Goal: Task Accomplishment & Management: Complete application form

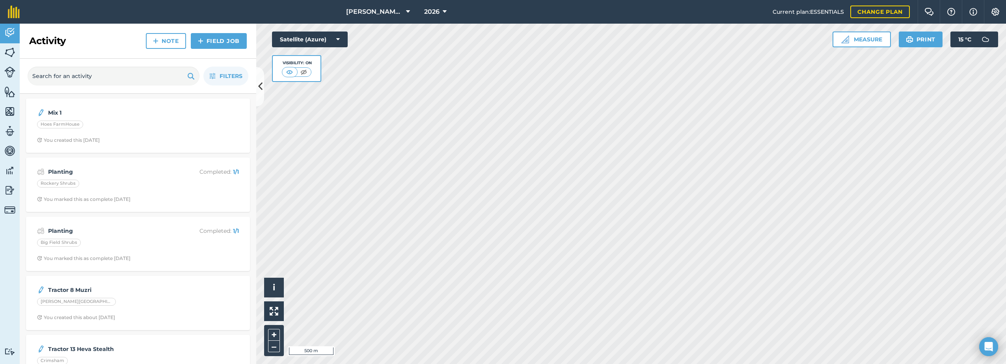
click at [516, 364] on html "[PERSON_NAME] Farm Life 2026 Current plan : ESSENTIALS Change plan Farm Chat He…" at bounding box center [503, 182] width 1006 height 364
click at [12, 50] on img at bounding box center [9, 53] width 11 height 12
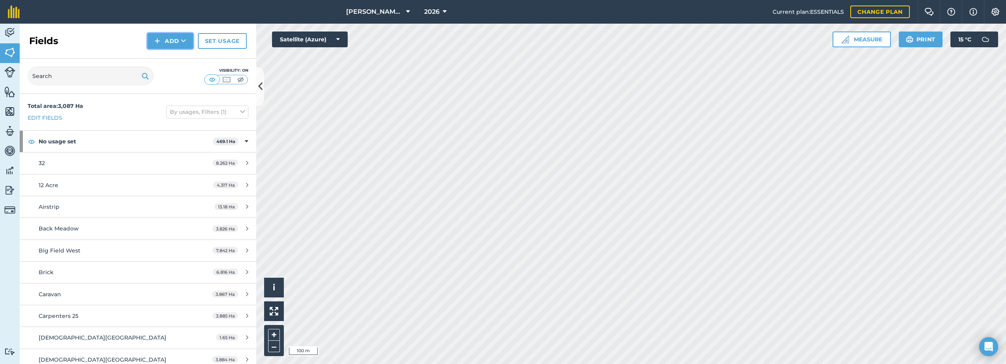
click at [167, 41] on button "Add" at bounding box center [170, 41] width 46 height 16
click at [174, 61] on link "Draw" at bounding box center [170, 58] width 43 height 17
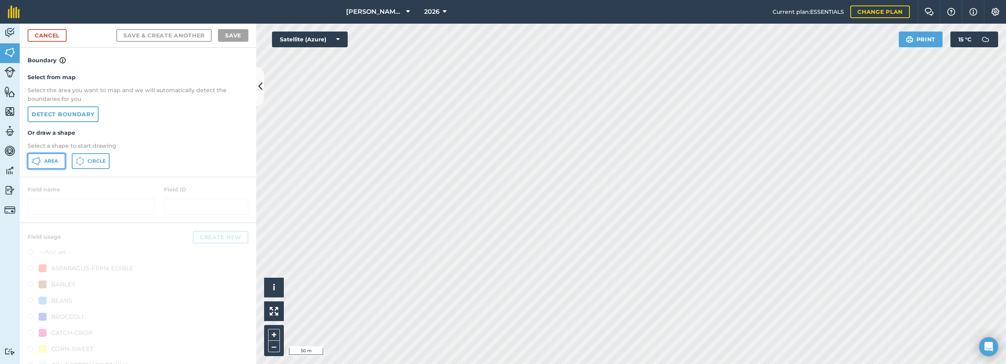
click at [47, 161] on span "Area" at bounding box center [51, 161] width 14 height 6
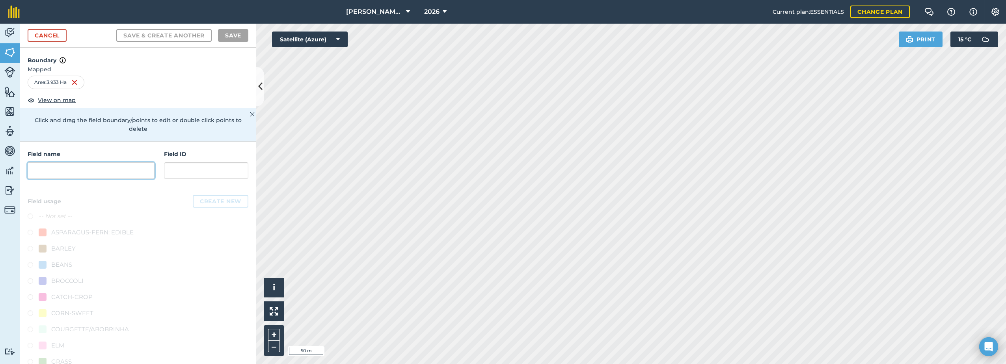
click at [98, 172] on input "text" at bounding box center [91, 170] width 127 height 17
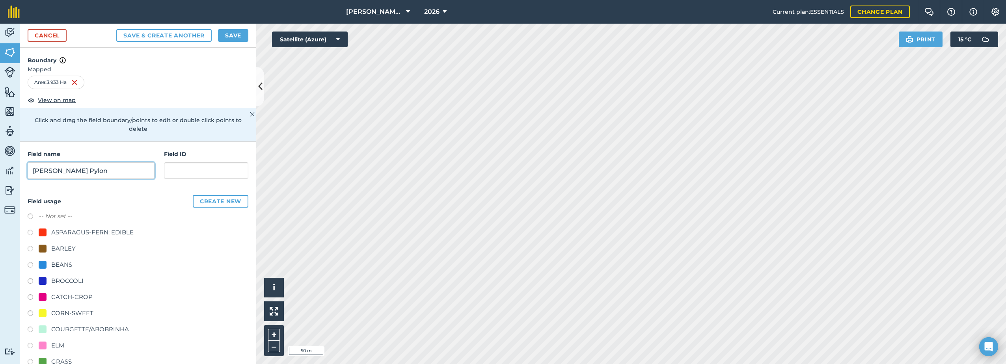
type input "[PERSON_NAME] Pylon"
click at [116, 231] on div "ASPARAGUS-FERN: EDIBLE" at bounding box center [92, 232] width 82 height 9
radio input "true"
click at [226, 36] on button "Save" at bounding box center [233, 35] width 30 height 13
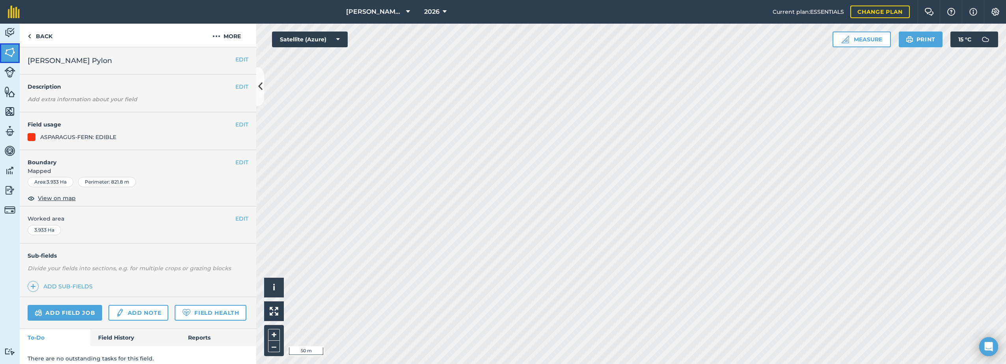
drag, startPoint x: 4, startPoint y: 54, endPoint x: 18, endPoint y: 54, distance: 13.8
click at [4, 54] on img at bounding box center [9, 53] width 11 height 12
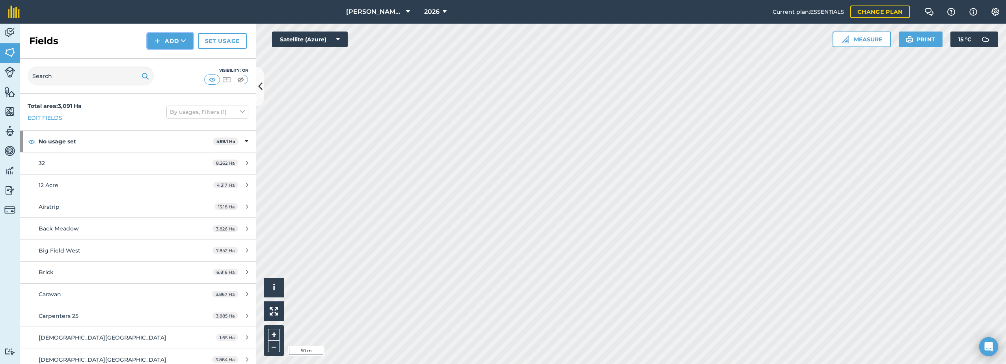
click at [174, 39] on button "Add" at bounding box center [170, 41] width 46 height 16
click at [165, 62] on link "Draw" at bounding box center [170, 58] width 43 height 17
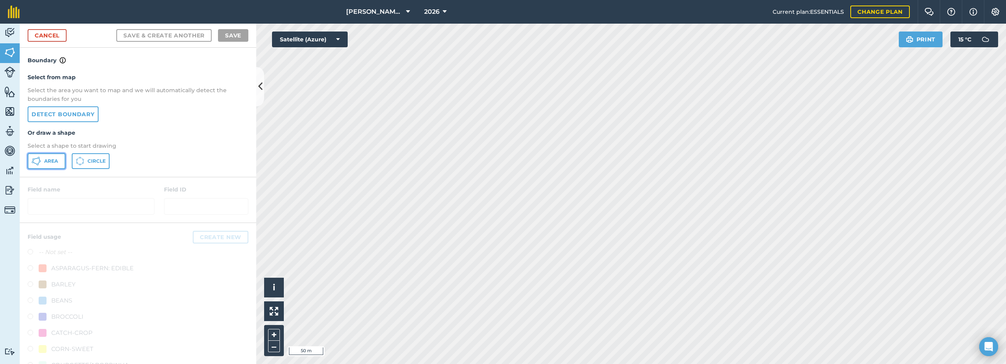
click at [44, 162] on button "Area" at bounding box center [47, 161] width 38 height 16
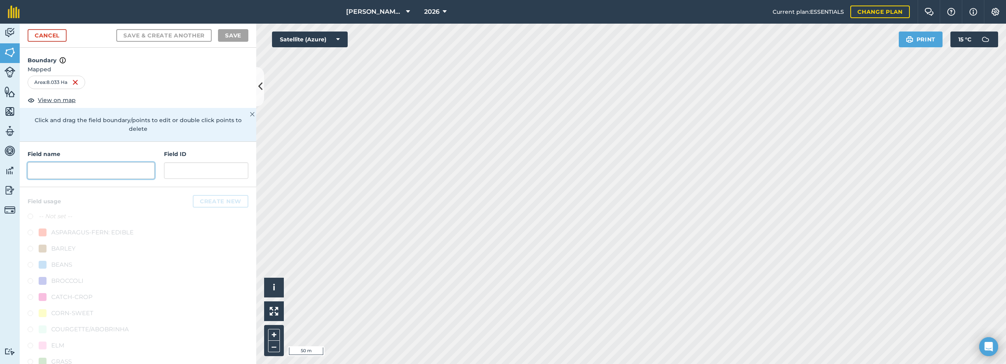
click at [60, 170] on input "text" at bounding box center [91, 170] width 127 height 17
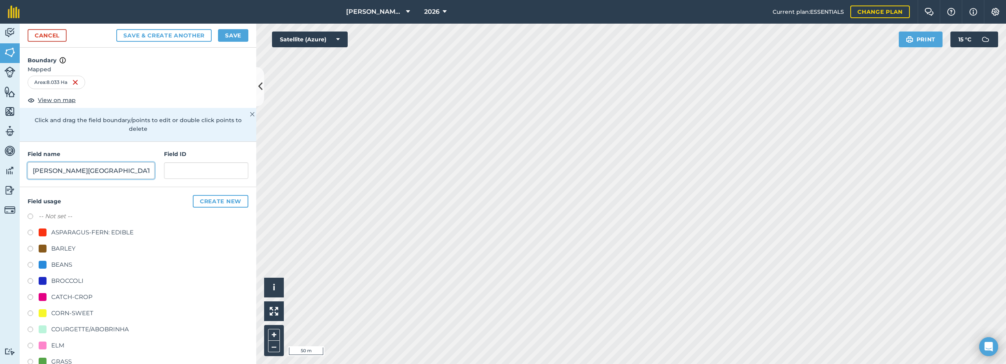
type input "[PERSON_NAME][GEOGRAPHIC_DATA]"
click at [71, 233] on div "ASPARAGUS-FERN: EDIBLE" at bounding box center [92, 232] width 82 height 9
radio input "true"
click at [244, 36] on button "Save" at bounding box center [233, 35] width 30 height 13
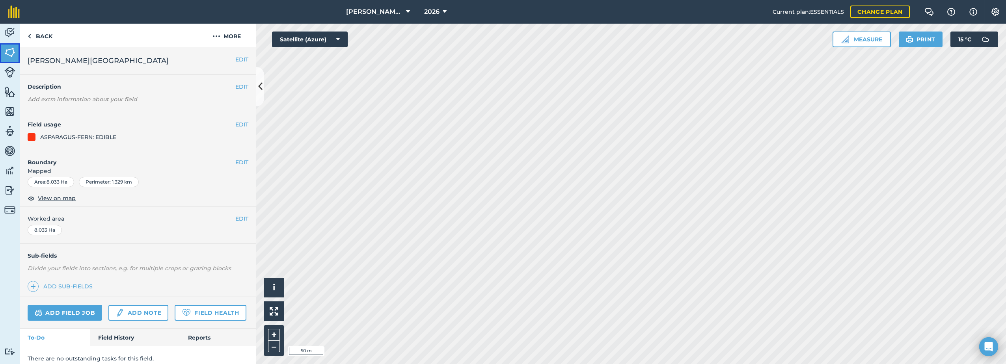
drag, startPoint x: 7, startPoint y: 47, endPoint x: 13, endPoint y: 49, distance: 6.6
click at [7, 47] on img at bounding box center [9, 53] width 11 height 12
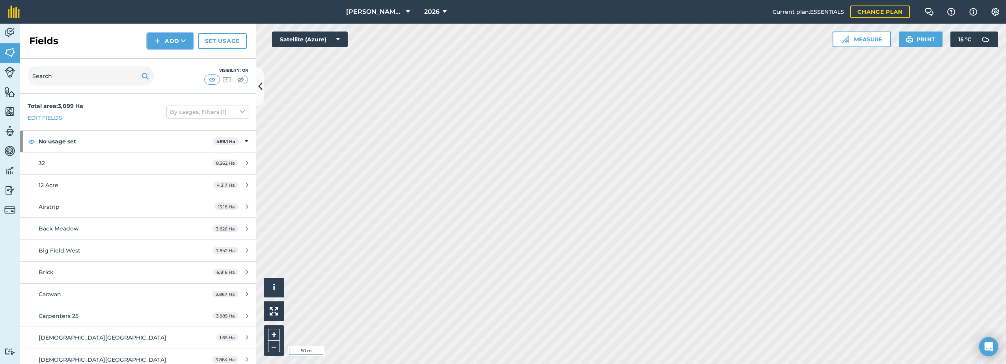
drag, startPoint x: 169, startPoint y: 40, endPoint x: 158, endPoint y: 49, distance: 14.0
click at [169, 40] on button "Add" at bounding box center [170, 41] width 46 height 16
click at [160, 58] on link "Draw" at bounding box center [170, 58] width 43 height 17
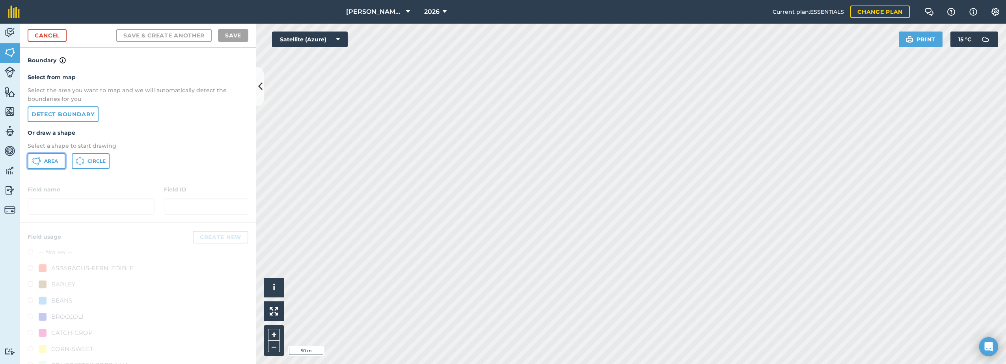
click at [41, 163] on button "Area" at bounding box center [47, 161] width 38 height 16
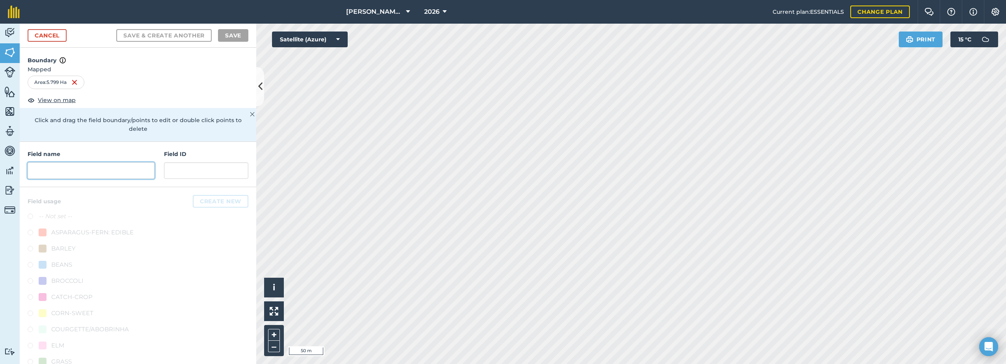
drag, startPoint x: 62, startPoint y: 175, endPoint x: 67, endPoint y: 172, distance: 5.4
click at [63, 175] on input "text" at bounding box center [91, 170] width 127 height 17
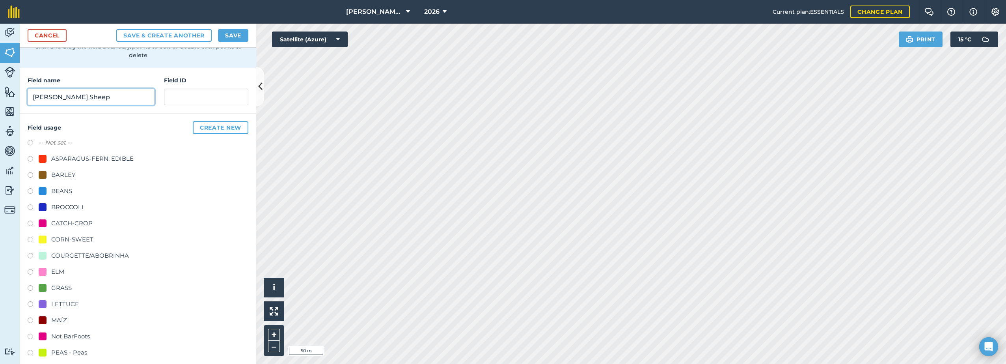
scroll to position [79, 0]
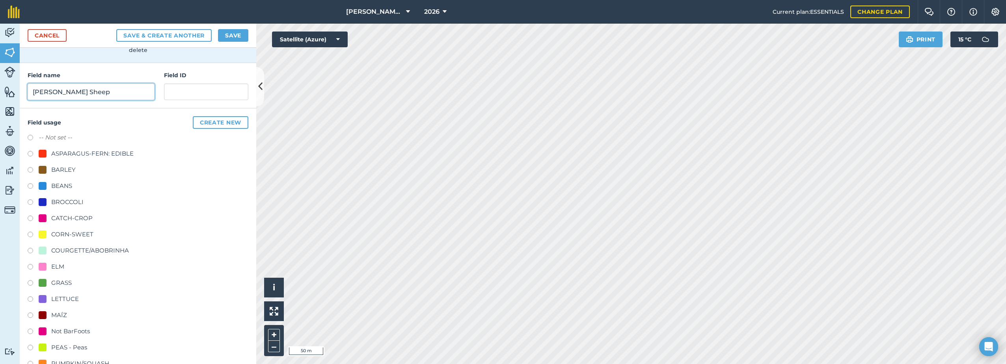
type input "[PERSON_NAME] Sheep"
click at [50, 316] on div "MAÍZ" at bounding box center [53, 315] width 28 height 9
radio input "true"
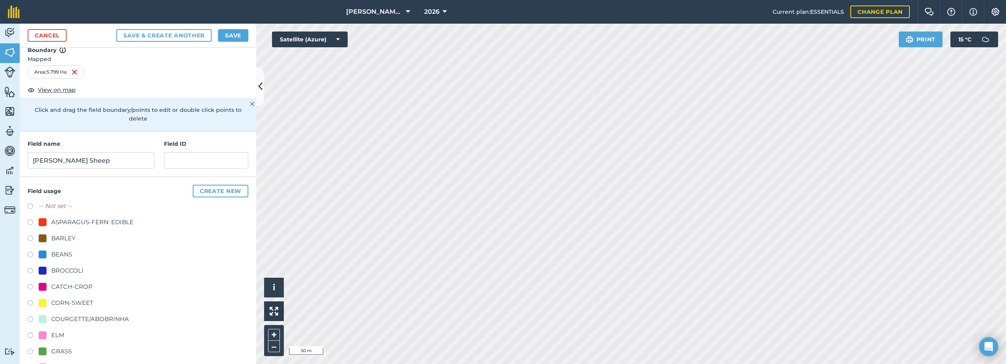
scroll to position [0, 0]
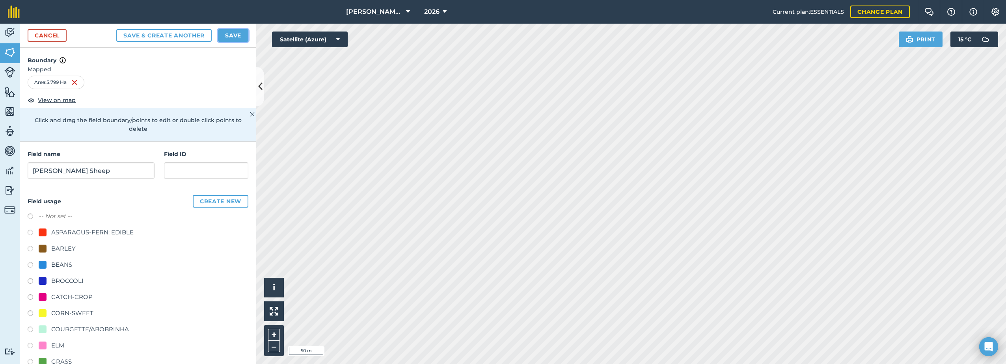
click at [223, 33] on button "Save" at bounding box center [233, 35] width 30 height 13
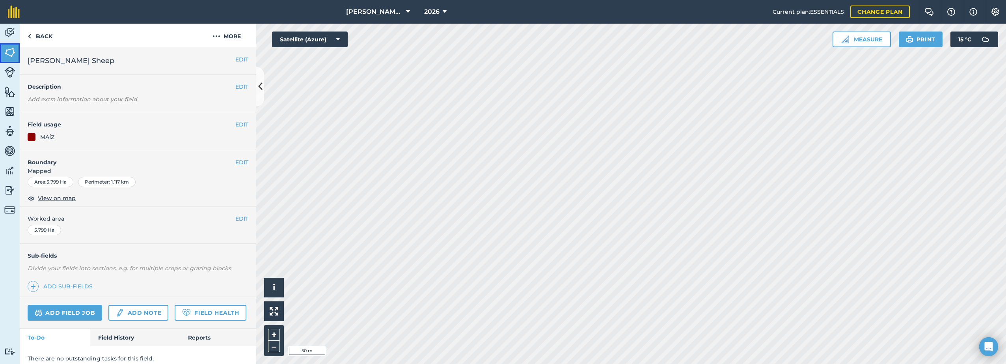
click at [7, 51] on img at bounding box center [9, 53] width 11 height 12
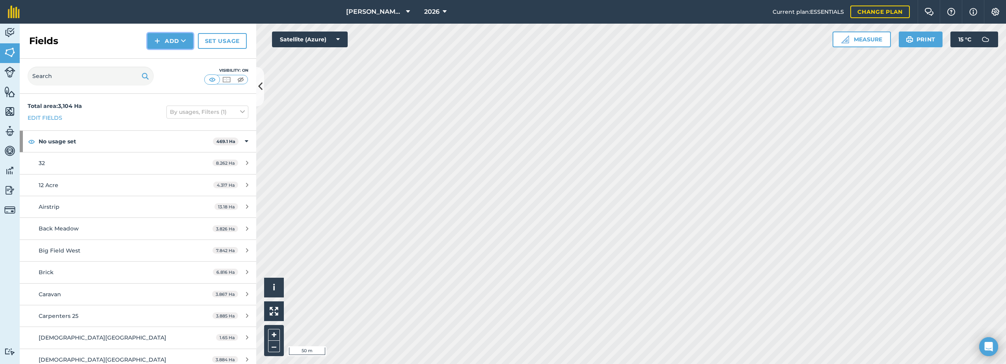
click at [155, 43] on img at bounding box center [158, 40] width 6 height 9
click at [162, 57] on link "Draw" at bounding box center [170, 58] width 43 height 17
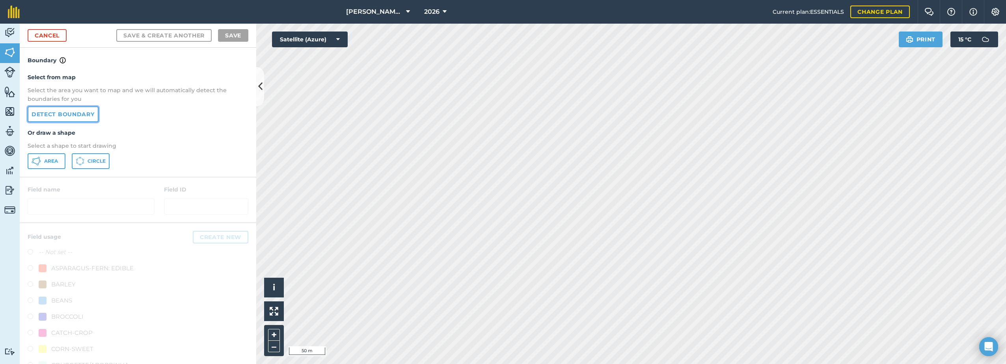
click at [73, 114] on link "Detect boundary" at bounding box center [63, 114] width 71 height 16
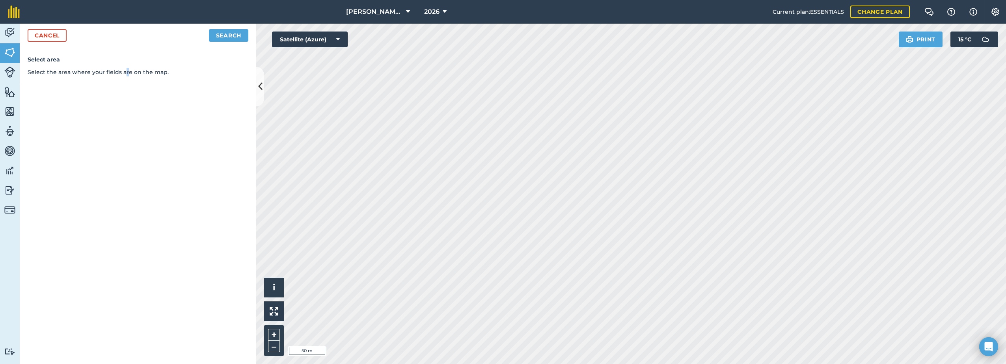
drag, startPoint x: 557, startPoint y: 175, endPoint x: 124, endPoint y: 117, distance: 437.2
click at [124, 117] on div "Select area Select the area where your fields are on the map." at bounding box center [138, 205] width 237 height 317
click at [45, 38] on link "Cancel" at bounding box center [47, 35] width 39 height 13
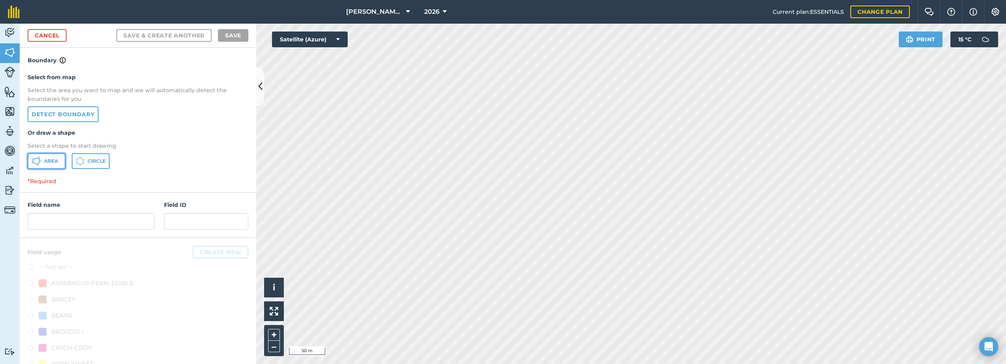
click at [42, 164] on button "Area" at bounding box center [47, 161] width 38 height 16
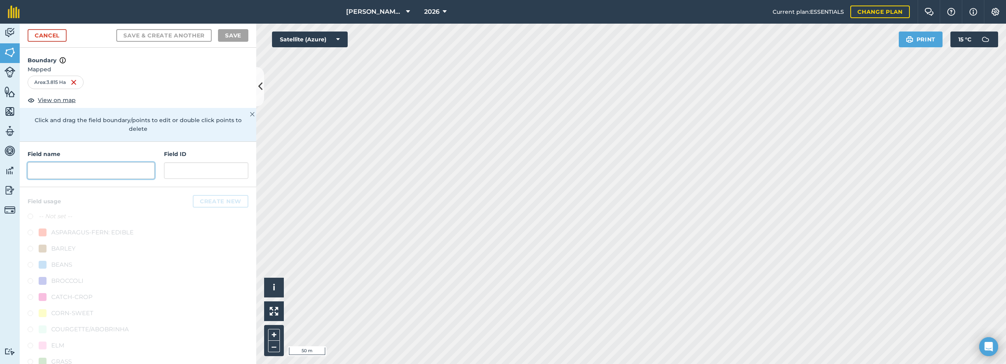
click at [58, 169] on input "text" at bounding box center [91, 170] width 127 height 17
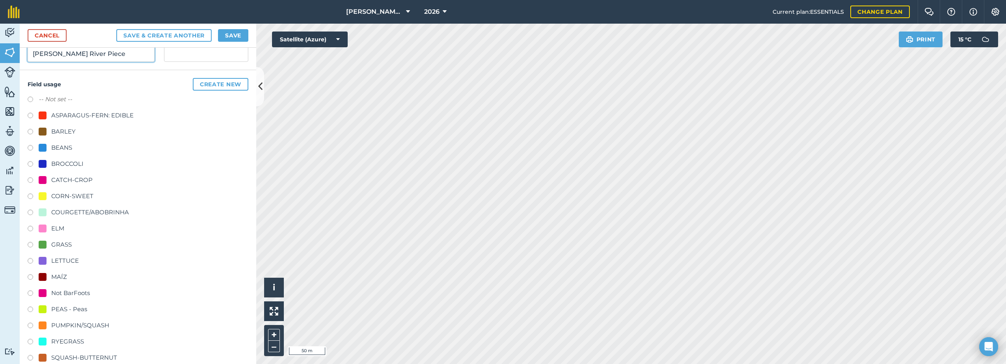
scroll to position [118, 0]
type input "[PERSON_NAME] River Piece"
click at [58, 243] on div "GRASS" at bounding box center [61, 243] width 21 height 9
radio input "true"
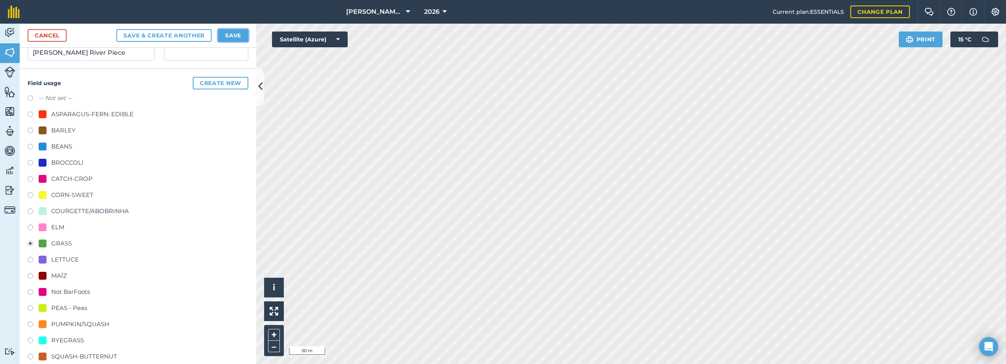
click at [231, 39] on button "Save" at bounding box center [233, 35] width 30 height 13
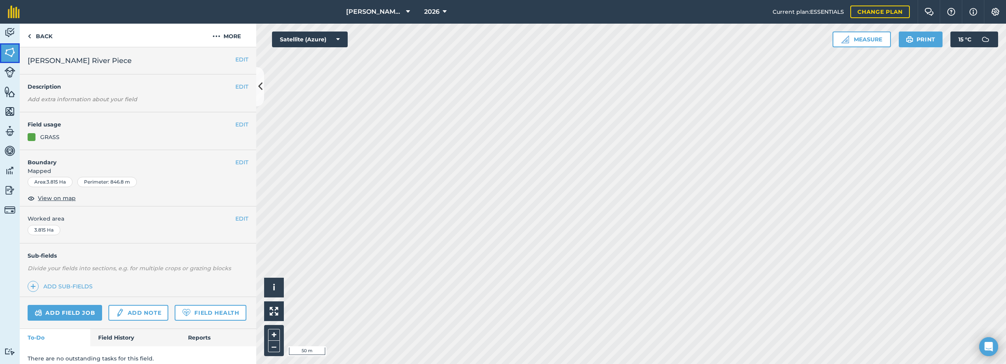
click at [9, 50] on img at bounding box center [9, 53] width 11 height 12
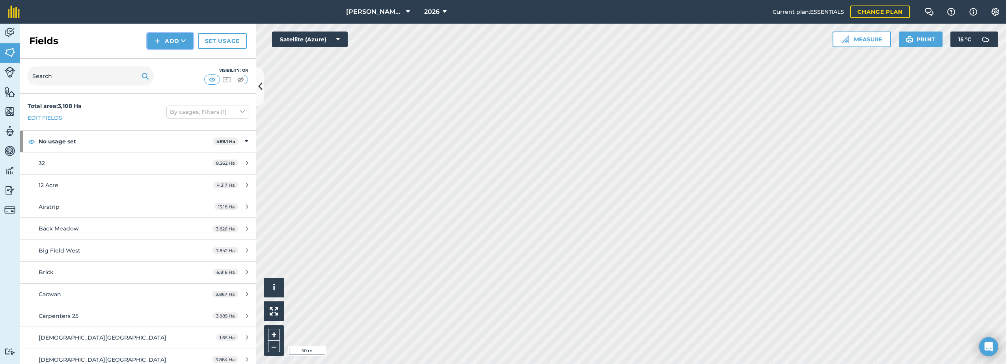
click at [160, 39] on img at bounding box center [158, 40] width 6 height 9
click at [159, 56] on link "Draw" at bounding box center [170, 58] width 43 height 17
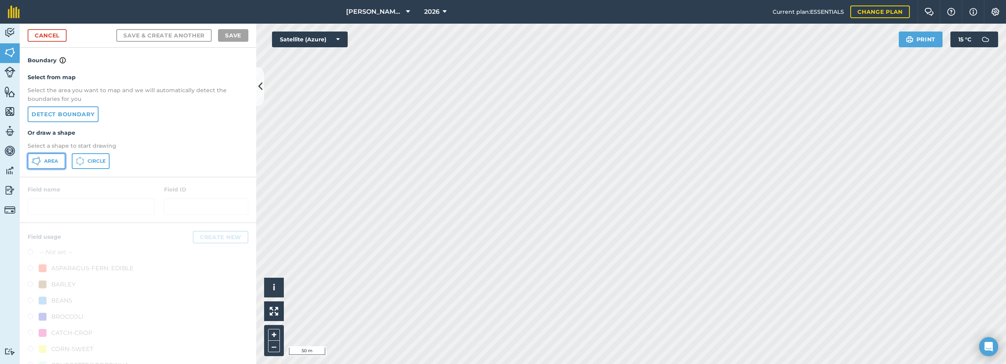
click at [48, 161] on span "Area" at bounding box center [51, 161] width 14 height 6
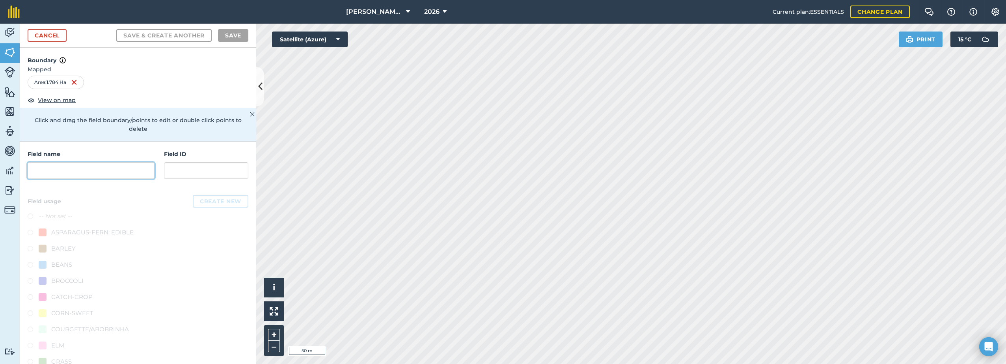
click at [59, 177] on input "text" at bounding box center [91, 170] width 127 height 17
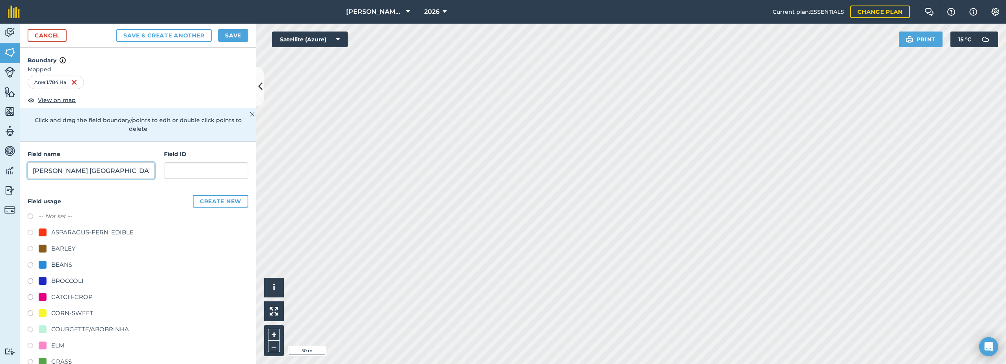
type input "[PERSON_NAME] [GEOGRAPHIC_DATA]"
click at [57, 362] on div "GRASS" at bounding box center [61, 361] width 21 height 9
radio input "true"
click at [235, 34] on button "Save" at bounding box center [233, 35] width 30 height 13
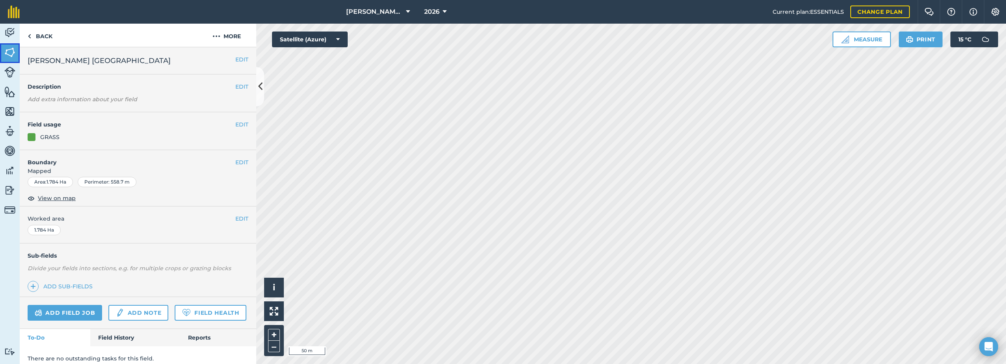
click at [11, 51] on img at bounding box center [9, 53] width 11 height 12
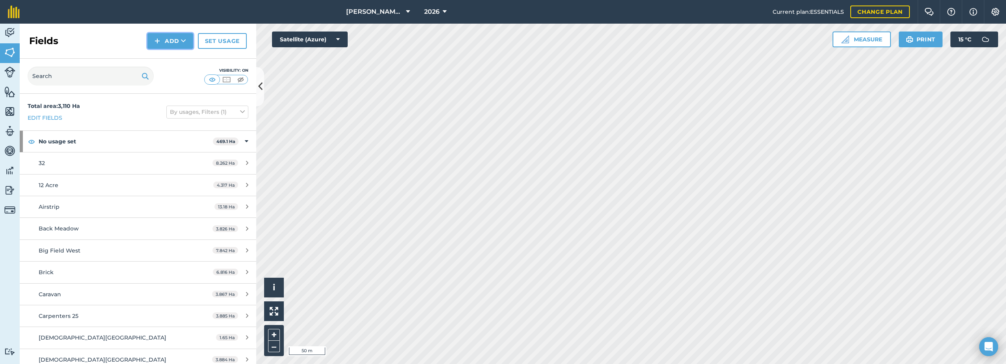
click at [169, 43] on button "Add" at bounding box center [170, 41] width 46 height 16
click at [159, 62] on link "Draw" at bounding box center [170, 58] width 43 height 17
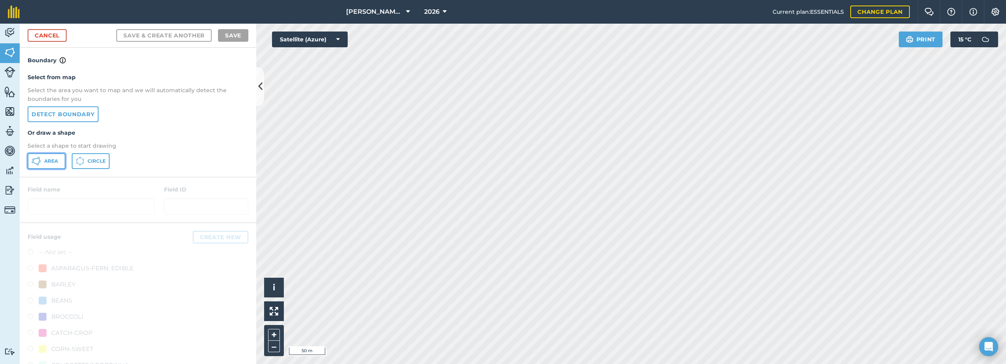
click at [41, 164] on button "Area" at bounding box center [47, 161] width 38 height 16
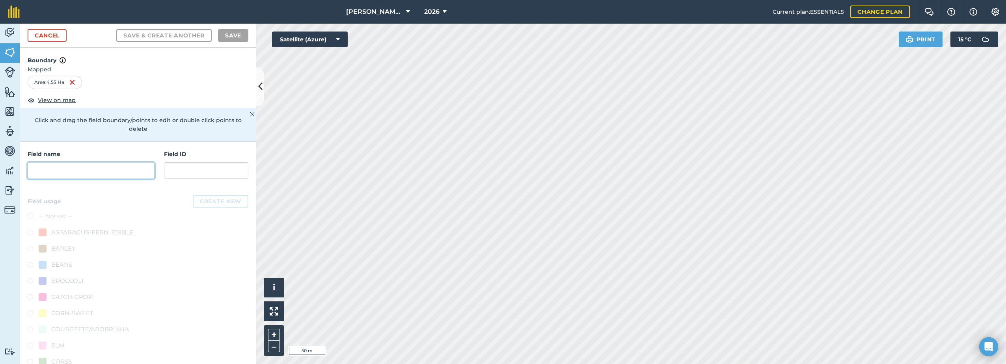
click at [55, 167] on input "text" at bounding box center [91, 170] width 127 height 17
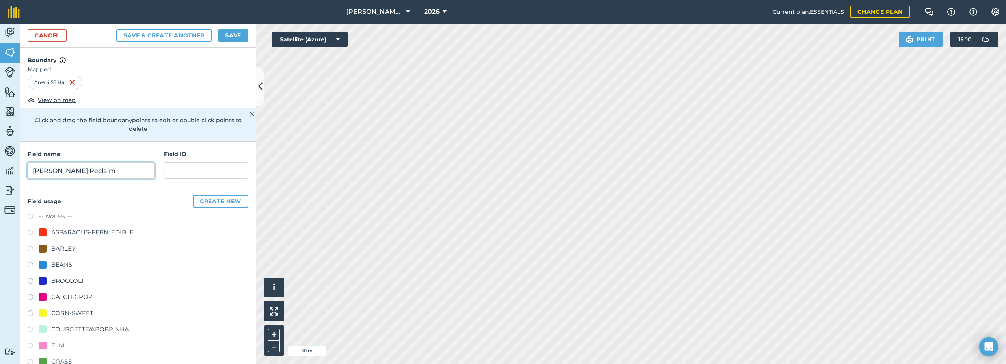
type input "[PERSON_NAME] Reclaim"
click at [61, 361] on div "GRASS" at bounding box center [61, 361] width 21 height 9
radio input "true"
click at [227, 36] on button "Save" at bounding box center [233, 35] width 30 height 13
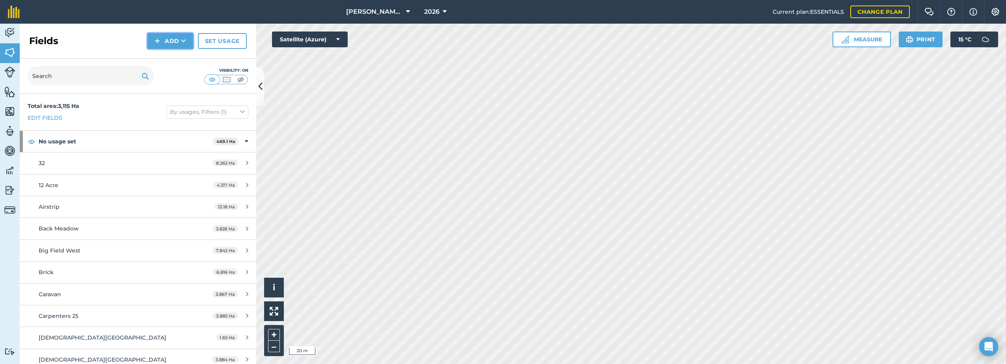
click at [168, 37] on button "Add" at bounding box center [170, 41] width 46 height 16
click at [155, 61] on link "Draw" at bounding box center [170, 58] width 43 height 17
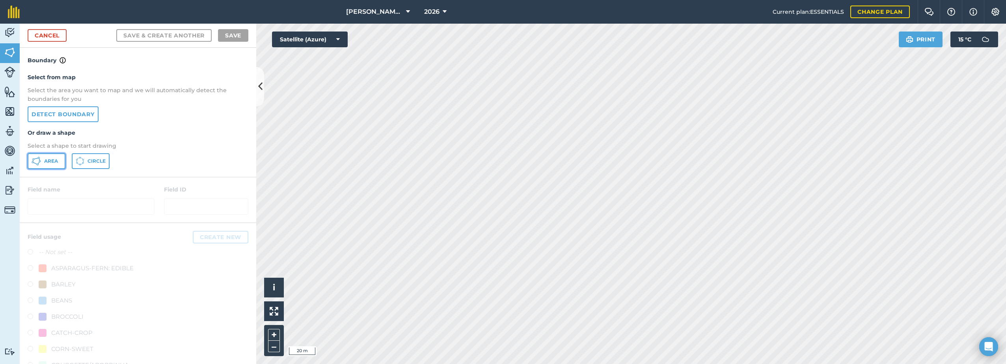
click at [39, 162] on icon at bounding box center [36, 161] width 9 height 9
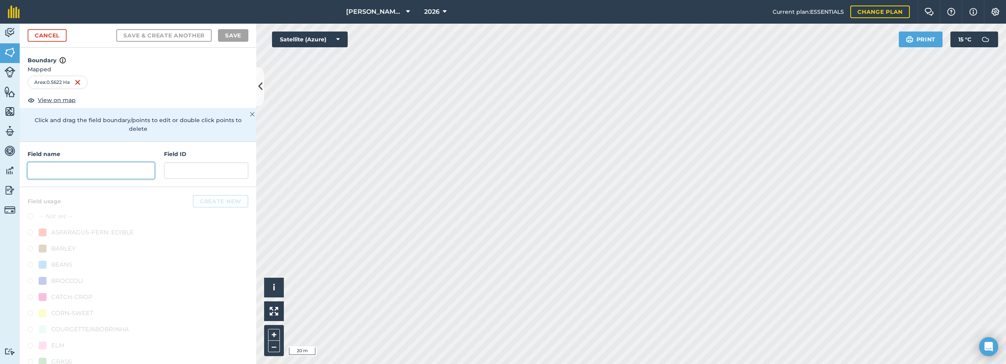
click at [70, 168] on input "text" at bounding box center [91, 170] width 127 height 17
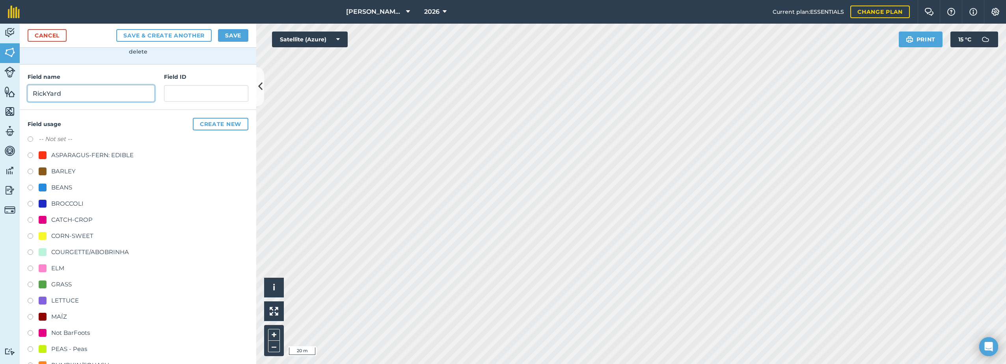
scroll to position [79, 0]
type input "RickYard"
click at [63, 281] on div "GRASS" at bounding box center [61, 282] width 21 height 9
radio input "true"
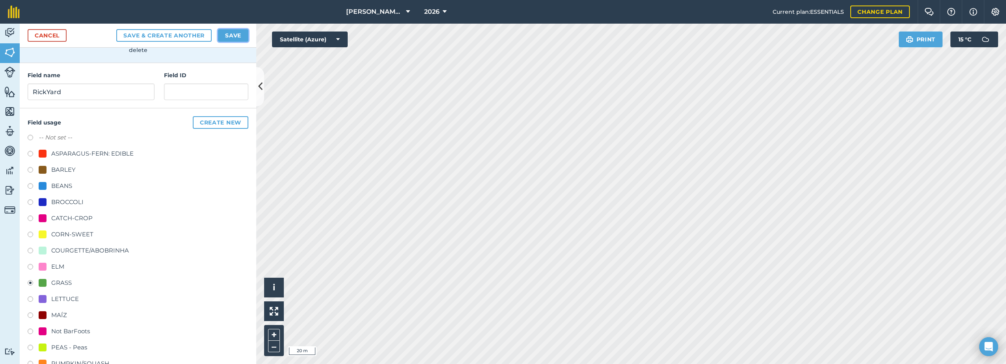
click at [238, 35] on button "Save" at bounding box center [233, 35] width 30 height 13
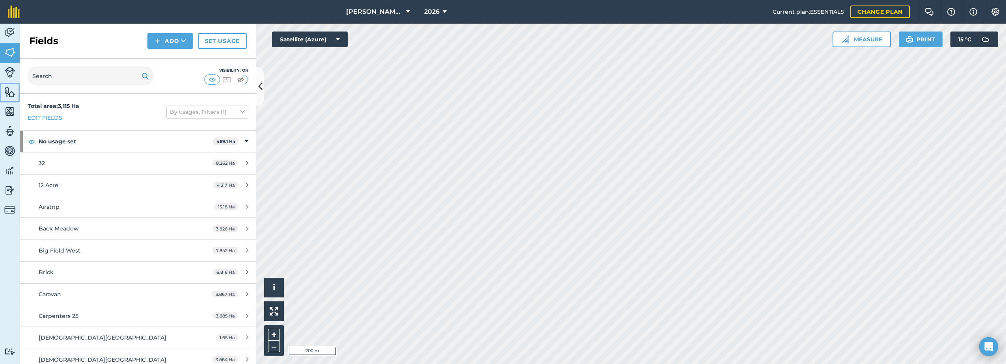
click at [9, 97] on img at bounding box center [9, 92] width 11 height 12
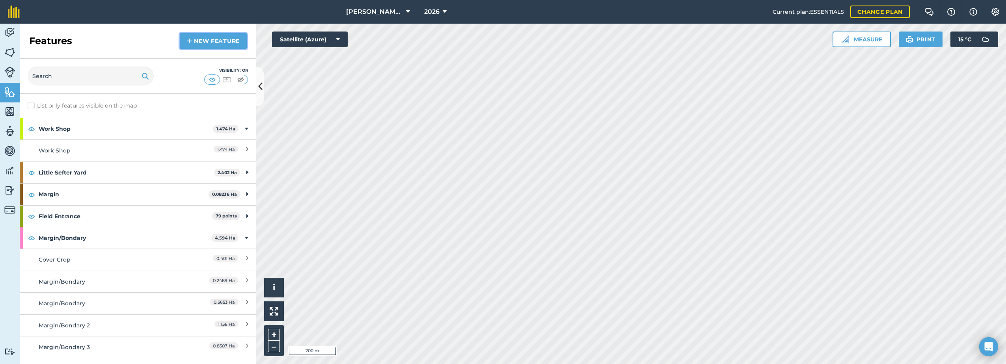
click at [193, 42] on link "New feature" at bounding box center [213, 41] width 67 height 16
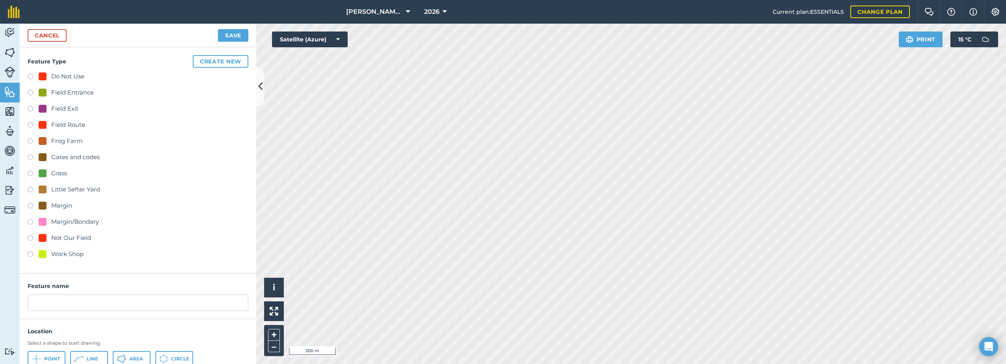
click at [48, 93] on div "Field Entrance" at bounding box center [66, 92] width 55 height 9
radio input "true"
click at [89, 308] on input "Field Entrance 4" at bounding box center [138, 303] width 221 height 17
type input "Field Entrance"
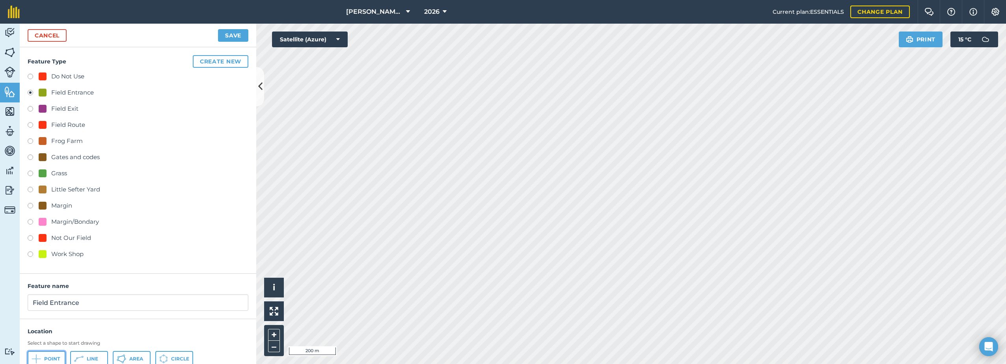
click at [39, 359] on icon at bounding box center [39, 359] width 4 height 0
click at [47, 356] on span "Point" at bounding box center [52, 359] width 16 height 6
drag, startPoint x: 54, startPoint y: 357, endPoint x: 121, endPoint y: 344, distance: 67.5
click at [55, 357] on span "Point" at bounding box center [52, 359] width 16 height 6
drag, startPoint x: 54, startPoint y: 359, endPoint x: 60, endPoint y: 355, distance: 6.7
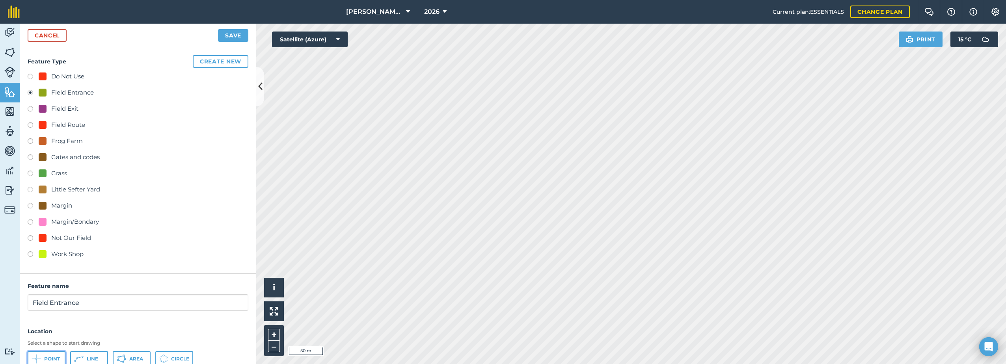
click at [54, 359] on span "Point" at bounding box center [52, 359] width 16 height 6
click at [227, 35] on button "Save" at bounding box center [233, 35] width 30 height 13
